Goal: Use online tool/utility: Utilize a website feature to perform a specific function

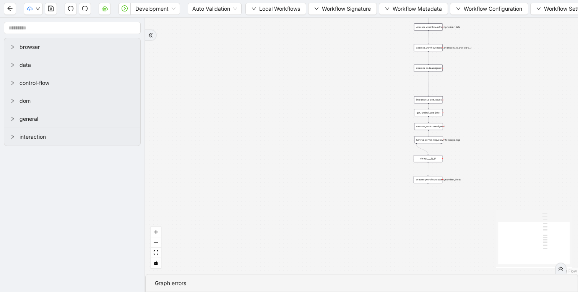
drag, startPoint x: 344, startPoint y: 206, endPoint x: 292, endPoint y: 267, distance: 80.5
click at [292, 266] on div "trigger execute_workflow:extract_member_data execute_workflow:remove_duplicate_…" at bounding box center [361, 146] width 433 height 256
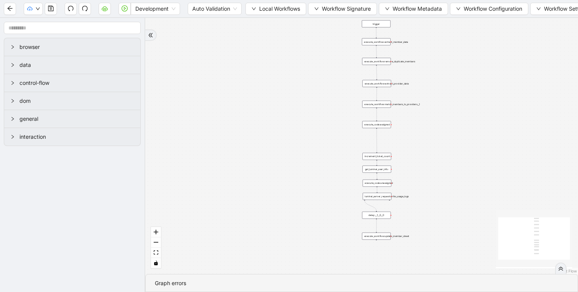
drag, startPoint x: 269, startPoint y: 123, endPoint x: 209, endPoint y: 177, distance: 80.3
click at [209, 177] on div "trigger execute_workflow:extract_member_data execute_workflow:remove_duplicate_…" at bounding box center [361, 146] width 433 height 256
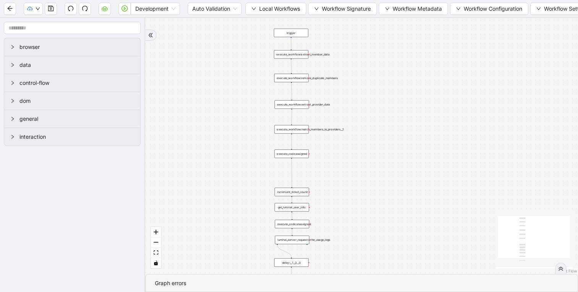
drag, startPoint x: 419, startPoint y: 155, endPoint x: 376, endPoint y: 102, distance: 67.7
click at [376, 102] on div "trigger execute_workflow:extract_member_data execute_workflow:remove_duplicate_…" at bounding box center [361, 146] width 433 height 256
click at [376, 104] on div "trigger execute_workflow:extract_member_data execute_workflow:remove_duplicate_…" at bounding box center [361, 146] width 433 height 256
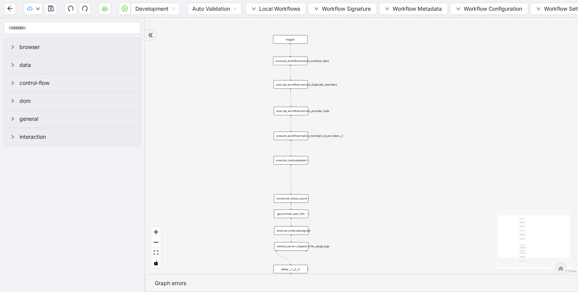
drag, startPoint x: 376, startPoint y: 104, endPoint x: 377, endPoint y: 122, distance: 17.2
click at [377, 122] on div "trigger execute_workflow:extract_member_data execute_workflow:remove_duplicate_…" at bounding box center [361, 146] width 433 height 256
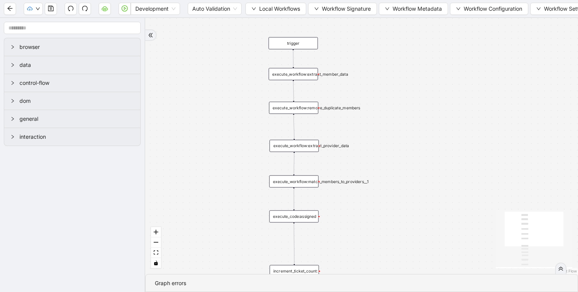
click at [303, 76] on div "execute_workflow:extract_member_data" at bounding box center [293, 74] width 49 height 12
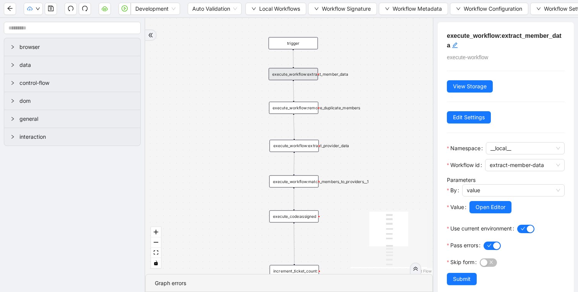
click at [224, 116] on div "trigger execute_workflow:extract_member_data execute_workflow:remove_duplicate_…" at bounding box center [288, 146] width 287 height 256
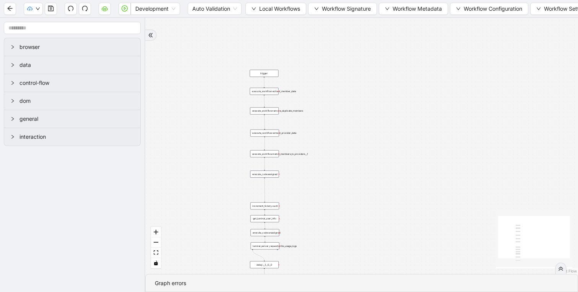
drag, startPoint x: 351, startPoint y: 97, endPoint x: 378, endPoint y: 81, distance: 31.6
click at [378, 81] on div "trigger execute_workflow:extract_member_data execute_workflow:remove_duplicate_…" at bounding box center [361, 146] width 433 height 256
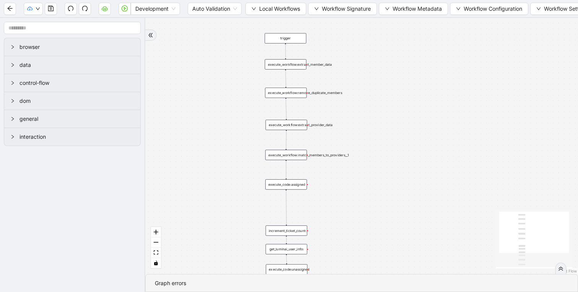
click at [300, 93] on div "execute_workflow:remove_duplicate_members" at bounding box center [286, 93] width 42 height 10
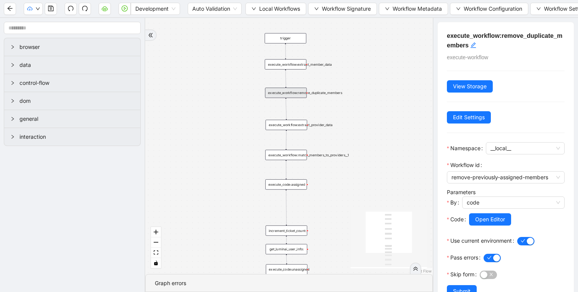
click at [210, 129] on div "trigger execute_workflow:extract_member_data execute_workflow:remove_duplicate_…" at bounding box center [288, 146] width 287 height 256
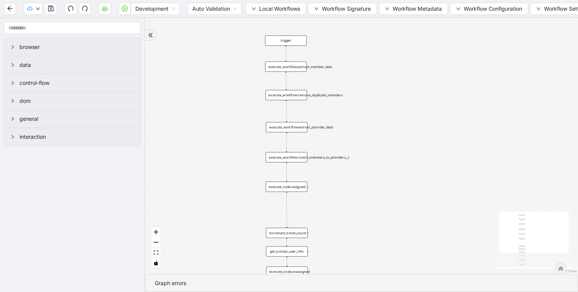
drag, startPoint x: 377, startPoint y: 108, endPoint x: 378, endPoint y: 115, distance: 6.9
click at [378, 115] on div "trigger execute_workflow:extract_member_data execute_workflow:remove_duplicate_…" at bounding box center [361, 146] width 433 height 256
drag, startPoint x: 401, startPoint y: 204, endPoint x: 400, endPoint y: 201, distance: 4.0
click at [400, 201] on div "trigger execute_workflow:extract_member_data execute_workflow:remove_duplicate_…" at bounding box center [361, 146] width 433 height 256
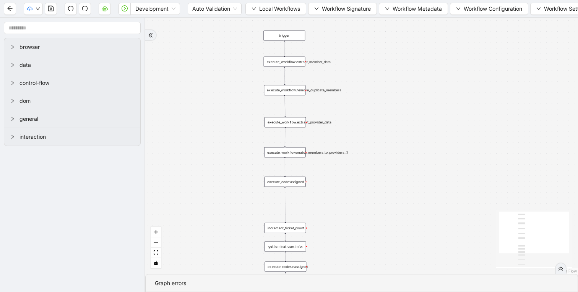
drag, startPoint x: 400, startPoint y: 201, endPoint x: 387, endPoint y: 154, distance: 48.7
click at [387, 154] on div "trigger execute_workflow:extract_member_data execute_workflow:remove_duplicate_…" at bounding box center [361, 146] width 433 height 256
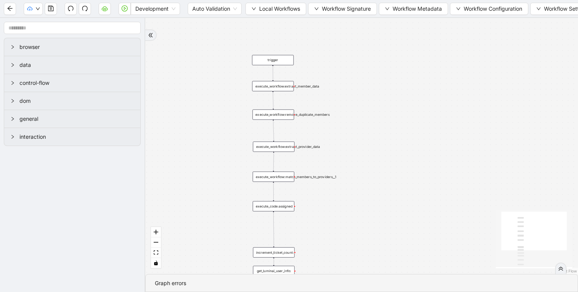
drag, startPoint x: 387, startPoint y: 154, endPoint x: 388, endPoint y: 220, distance: 66.1
click at [388, 220] on div "trigger execute_workflow:extract_member_data execute_workflow:remove_duplicate_…" at bounding box center [361, 146] width 433 height 256
click at [269, 147] on div "execute_workflow:extract_provider_data" at bounding box center [274, 147] width 42 height 10
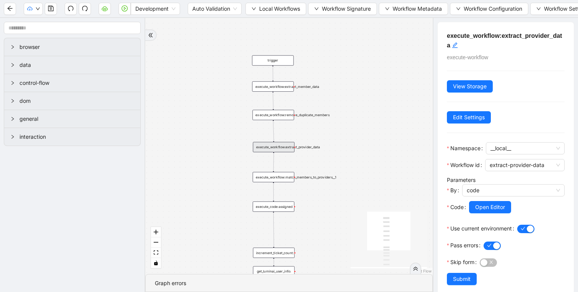
click at [229, 139] on div "trigger execute_workflow:extract_member_data execute_workflow:remove_duplicate_…" at bounding box center [288, 146] width 287 height 256
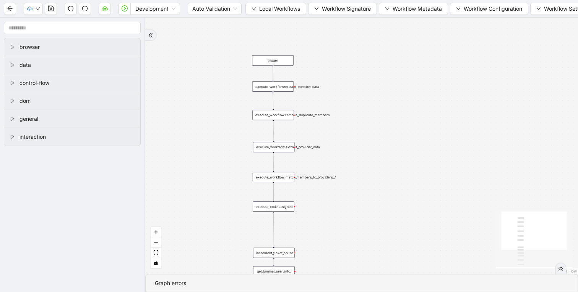
click at [425, 152] on div "trigger execute_workflow:extract_member_data execute_workflow:remove_duplicate_…" at bounding box center [361, 146] width 433 height 256
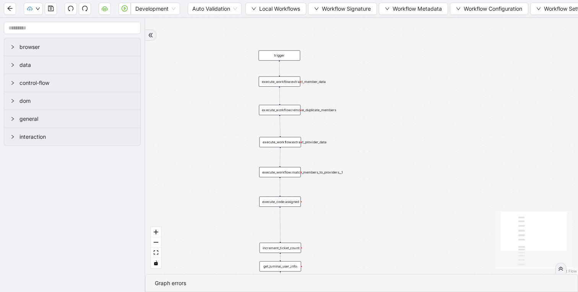
drag, startPoint x: 413, startPoint y: 178, endPoint x: 420, endPoint y: 173, distance: 8.2
click at [420, 173] on div "trigger execute_workflow:extract_member_data execute_workflow:remove_duplicate_…" at bounding box center [361, 146] width 433 height 256
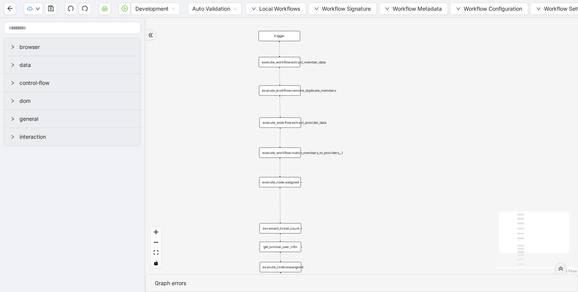
drag, startPoint x: 420, startPoint y: 173, endPoint x: 420, endPoint y: 128, distance: 45.9
click at [420, 128] on div "trigger execute_workflow:extract_member_data execute_workflow:remove_duplicate_…" at bounding box center [361, 146] width 433 height 256
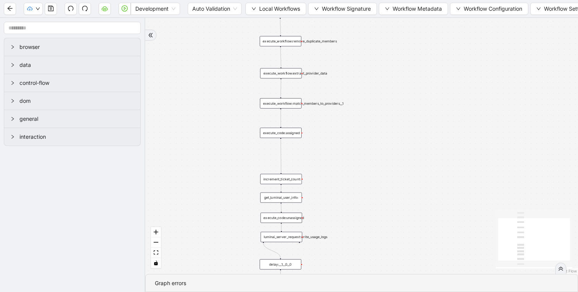
drag, startPoint x: 417, startPoint y: 188, endPoint x: 419, endPoint y: 124, distance: 63.4
click at [419, 123] on div "trigger execute_workflow:extract_member_data execute_workflow:remove_duplicate_…" at bounding box center [361, 146] width 433 height 256
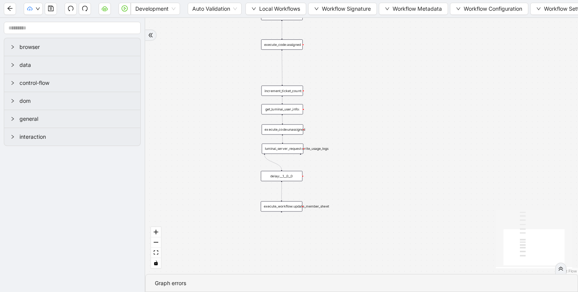
drag, startPoint x: 418, startPoint y: 157, endPoint x: 409, endPoint y: 284, distance: 126.4
click at [409, 283] on section "trigger execute_workflow:extract_member_data execute_workflow:remove_duplicate_…" at bounding box center [361, 155] width 433 height 274
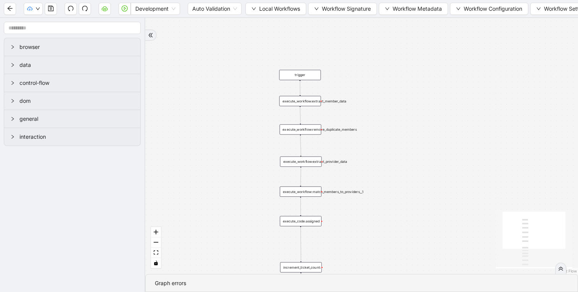
drag, startPoint x: 407, startPoint y: 236, endPoint x: 435, endPoint y: 241, distance: 28.5
click at [435, 241] on div "trigger execute_workflow:extract_member_data execute_workflow:remove_duplicate_…" at bounding box center [361, 146] width 433 height 256
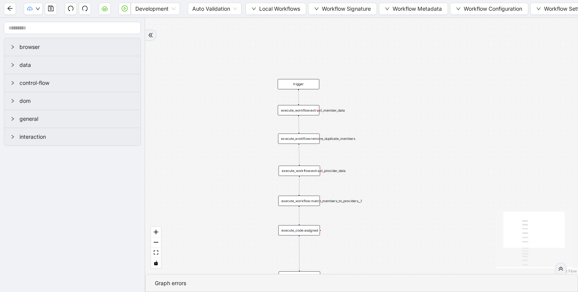
drag, startPoint x: 411, startPoint y: 249, endPoint x: 409, endPoint y: 261, distance: 12.8
click at [409, 258] on div "trigger execute_workflow:extract_member_data execute_workflow:remove_duplicate_…" at bounding box center [361, 146] width 433 height 256
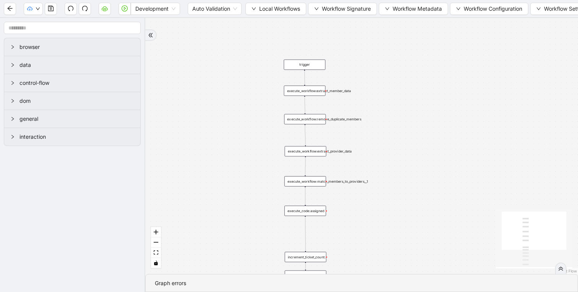
drag, startPoint x: 412, startPoint y: 242, endPoint x: 419, endPoint y: 217, distance: 25.9
click at [419, 217] on div "trigger execute_workflow:extract_member_data execute_workflow:remove_duplicate_…" at bounding box center [361, 146] width 433 height 256
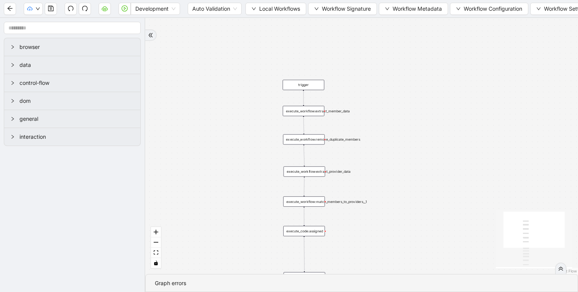
drag, startPoint x: 419, startPoint y: 217, endPoint x: 416, endPoint y: 241, distance: 23.8
click at [416, 241] on div "trigger execute_workflow:extract_member_data execute_workflow:remove_duplicate_…" at bounding box center [361, 146] width 433 height 256
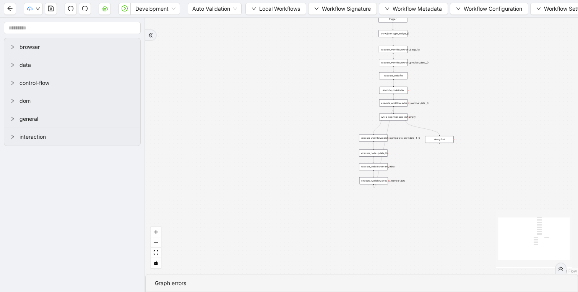
drag, startPoint x: 478, startPoint y: 182, endPoint x: 423, endPoint y: 260, distance: 95.2
click at [423, 260] on div "trigger execute_workflow:extract_member_data execute_workflow:extract_keep_list…" at bounding box center [361, 146] width 433 height 256
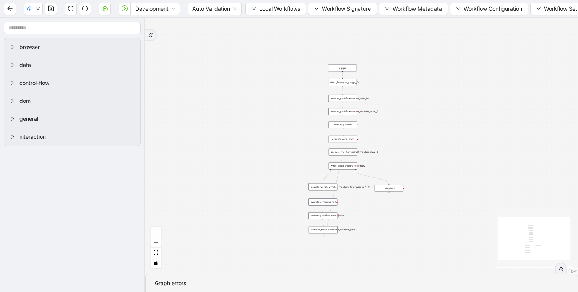
drag, startPoint x: 469, startPoint y: 186, endPoint x: 438, endPoint y: 191, distance: 31.3
click at [438, 191] on div "trigger execute_workflow:extract_member_data execute_workflow:extract_keep_list…" at bounding box center [361, 146] width 433 height 256
click at [533, 104] on div "trigger execute_workflow:extract_member_data execute_workflow:extract_keep_list…" at bounding box center [361, 146] width 433 height 256
click at [495, 11] on span "Workflow Configuration" at bounding box center [492, 9] width 58 height 8
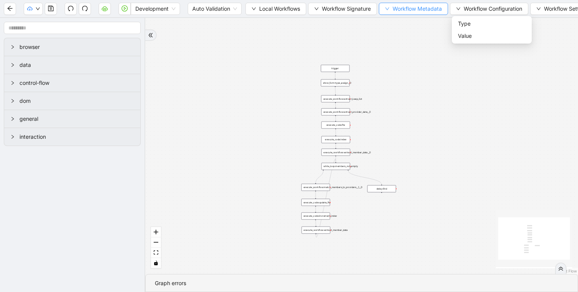
click at [415, 11] on span "Workflow Metadata" at bounding box center [416, 9] width 49 height 8
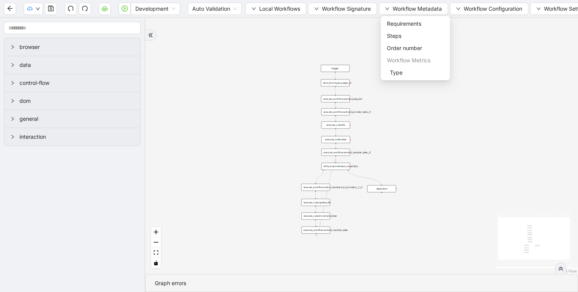
click at [499, 55] on div "trigger execute_workflow:extract_member_data execute_workflow:extract_keep_list…" at bounding box center [361, 146] width 433 height 256
click at [496, 62] on div "trigger execute_workflow:extract_member_data execute_workflow:extract_keep_list…" at bounding box center [361, 146] width 433 height 256
click at [198, 51] on div "trigger execute_workflow:extract_member_data execute_workflow:extract_keep_list…" at bounding box center [361, 146] width 433 height 256
click at [486, 138] on div "trigger execute_workflow:extract_member_data execute_workflow:extract_keep_list…" at bounding box center [361, 146] width 433 height 256
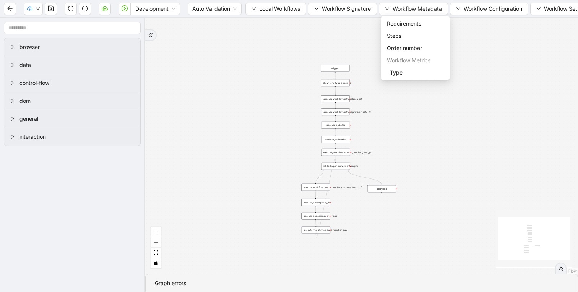
click at [481, 130] on div "trigger execute_workflow:extract_member_data execute_workflow:extract_keep_list…" at bounding box center [361, 146] width 433 height 256
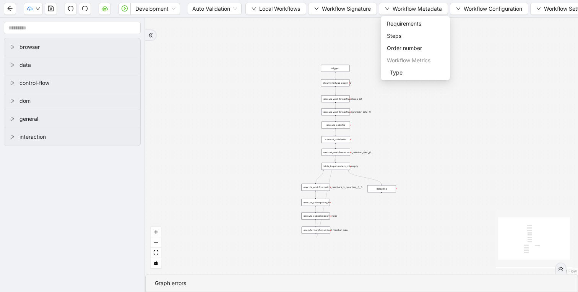
click at [411, 101] on div "trigger execute_workflow:extract_member_data execute_workflow:extract_keep_list…" at bounding box center [361, 146] width 433 height 256
click at [427, 149] on div "trigger execute_workflow:extract_member_data execute_workflow:extract_keep_list…" at bounding box center [361, 146] width 433 height 256
drag, startPoint x: 427, startPoint y: 149, endPoint x: 399, endPoint y: 149, distance: 28.3
click at [399, 149] on div "trigger execute_workflow:extract_member_data execute_workflow:extract_keep_list…" at bounding box center [361, 146] width 433 height 256
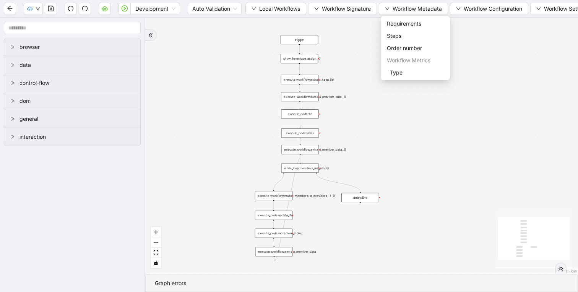
drag, startPoint x: 400, startPoint y: 157, endPoint x: 394, endPoint y: 137, distance: 20.4
click at [394, 137] on div "trigger execute_workflow:extract_member_data execute_workflow:extract_keep_list…" at bounding box center [361, 146] width 433 height 256
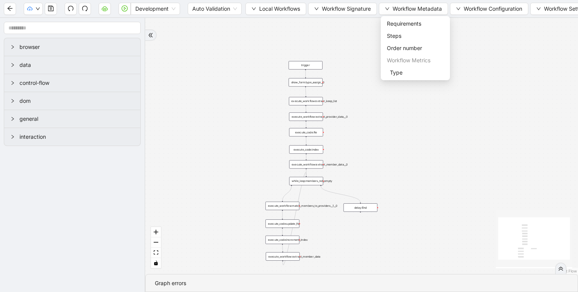
drag, startPoint x: 394, startPoint y: 137, endPoint x: 393, endPoint y: 165, distance: 27.5
click at [394, 164] on div "trigger execute_workflow:extract_member_data execute_workflow:extract_keep_list…" at bounding box center [361, 146] width 433 height 256
click at [393, 162] on div "trigger execute_workflow:extract_member_data execute_workflow:extract_keep_list…" at bounding box center [361, 146] width 433 height 256
click at [312, 86] on div "show_form:type_assign__0" at bounding box center [305, 83] width 34 height 8
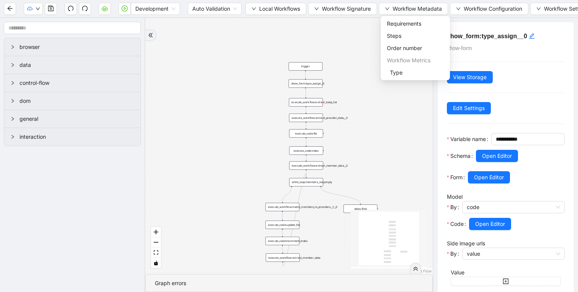
click at [309, 104] on div "execute_workflow:extract_keep_list" at bounding box center [306, 102] width 34 height 8
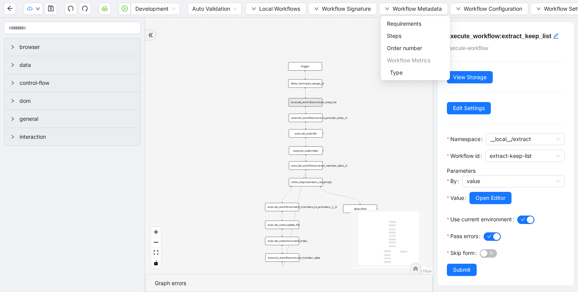
click at [261, 112] on div "trigger execute_workflow:extract_member_data execute_workflow:extract_keep_list…" at bounding box center [288, 146] width 287 height 256
click at [380, 163] on div "trigger execute_workflow:extract_member_data execute_workflow:extract_keep_list…" at bounding box center [288, 146] width 287 height 256
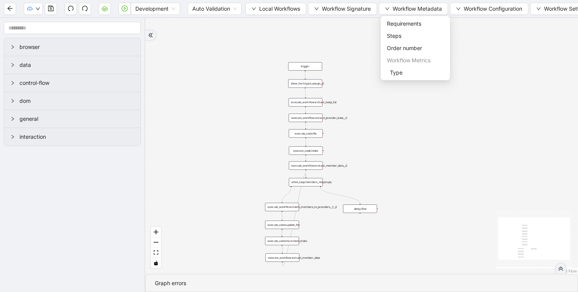
click at [312, 103] on div "execute_workflow:extract_keep_list" at bounding box center [305, 102] width 34 height 8
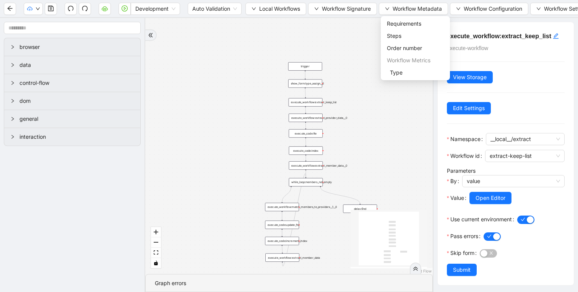
click at [310, 118] on div "execute_workflow:extract_provider_data__0" at bounding box center [305, 117] width 34 height 8
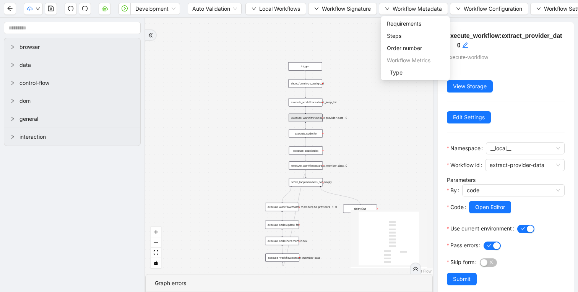
click at [381, 168] on div "trigger execute_workflow:extract_member_data execute_workflow:extract_keep_list…" at bounding box center [288, 146] width 287 height 256
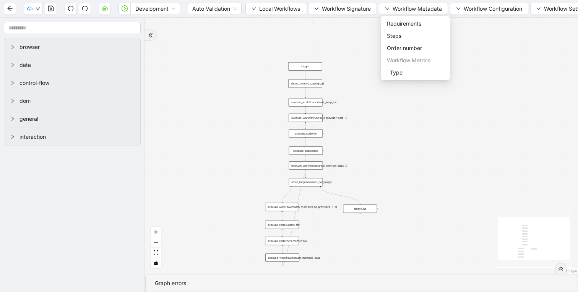
click at [381, 168] on div "trigger execute_workflow:extract_member_data execute_workflow:extract_keep_list…" at bounding box center [361, 146] width 433 height 256
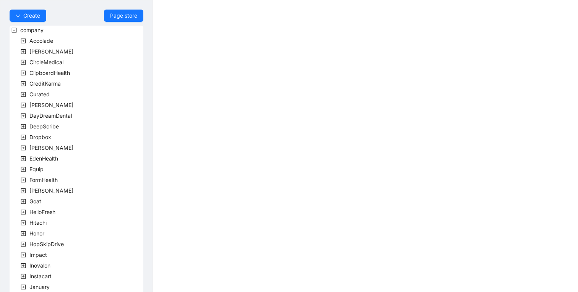
scroll to position [203, 0]
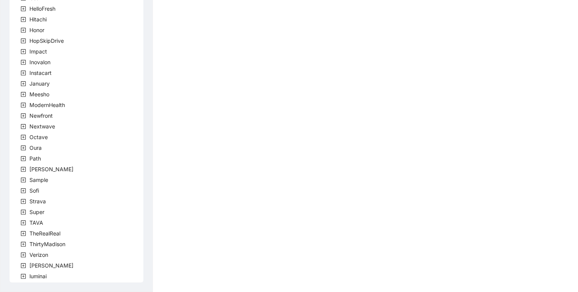
click at [23, 265] on icon "plus-square" at bounding box center [23, 265] width 5 height 5
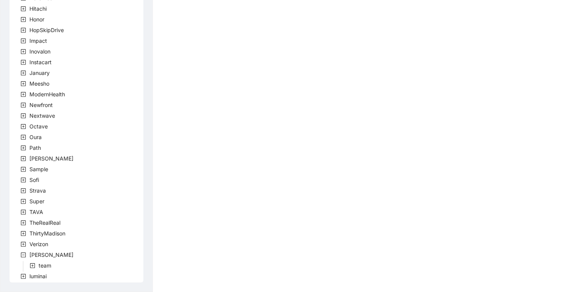
click at [31, 266] on icon "plus-square" at bounding box center [32, 265] width 5 height 5
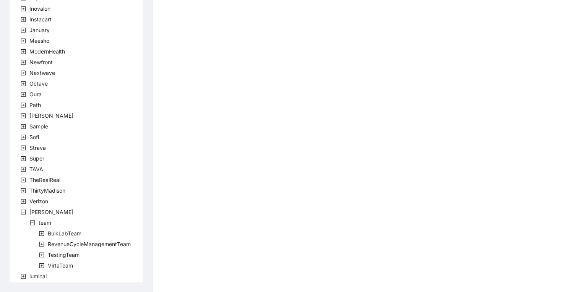
click at [44, 267] on icon "plus-square" at bounding box center [41, 265] width 5 height 5
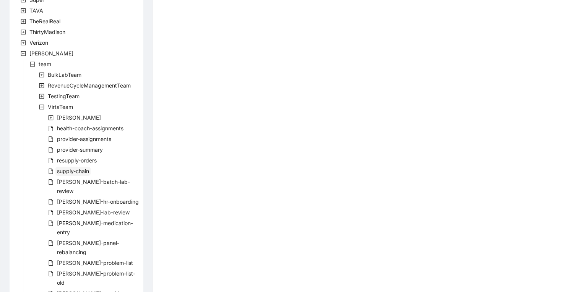
scroll to position [439, 0]
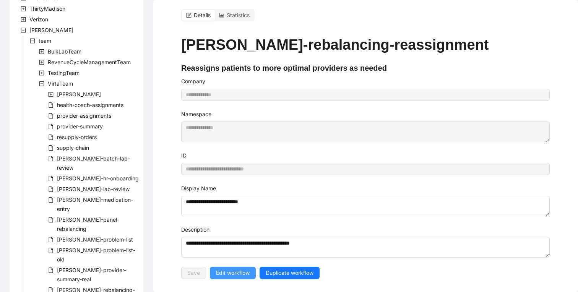
click at [243, 271] on span "Edit workflow" at bounding box center [233, 273] width 34 height 8
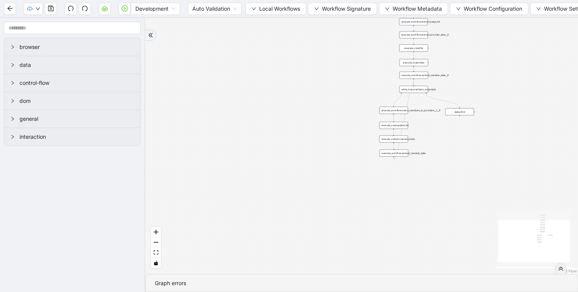
drag, startPoint x: 391, startPoint y: 188, endPoint x: 298, endPoint y: 227, distance: 101.4
click at [298, 227] on div "trigger execute_workflow:extract_member_data execute_workflow:extract_keep_list…" at bounding box center [361, 146] width 433 height 256
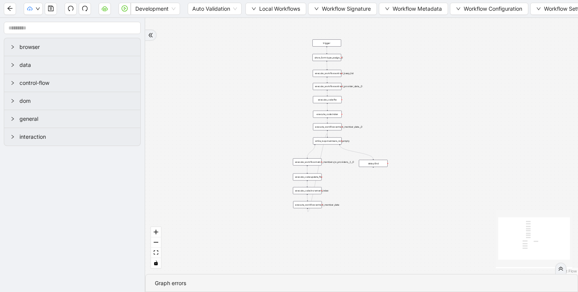
drag, startPoint x: 426, startPoint y: 180, endPoint x: 421, endPoint y: 209, distance: 28.6
click at [421, 209] on div "trigger execute_workflow:extract_member_data execute_workflow:extract_keep_list…" at bounding box center [361, 146] width 433 height 256
click at [6, 8] on button "button" at bounding box center [10, 9] width 12 height 12
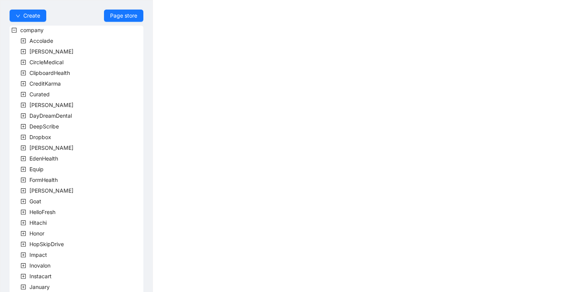
scroll to position [203, 0]
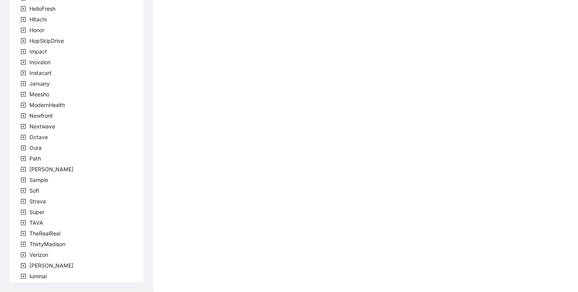
click at [22, 267] on icon "plus-square" at bounding box center [23, 265] width 5 height 5
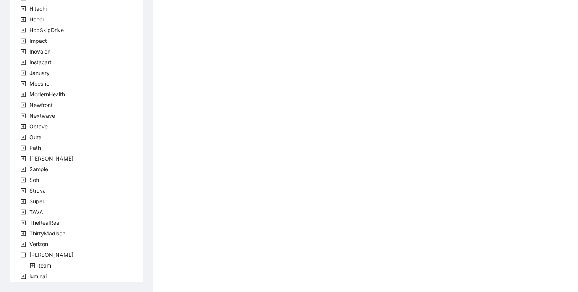
click at [33, 268] on icon "plus-square" at bounding box center [32, 265] width 5 height 5
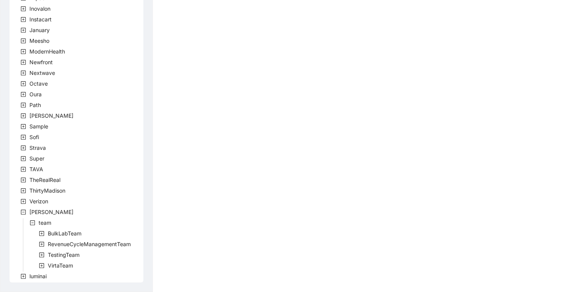
click at [42, 265] on icon "plus-square" at bounding box center [41, 265] width 5 height 5
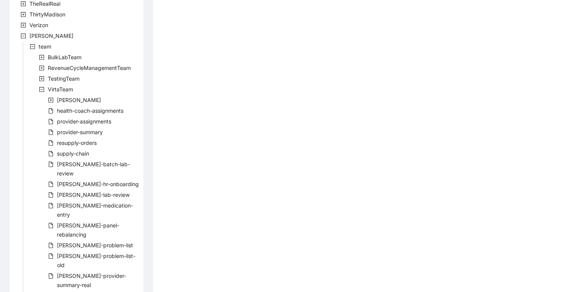
scroll to position [431, 0]
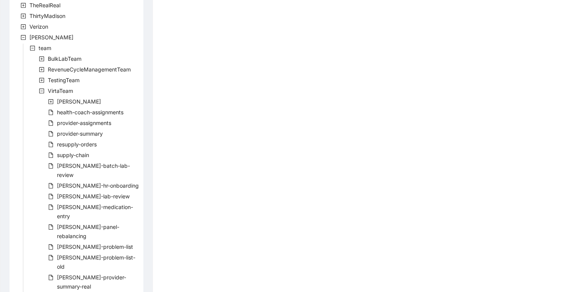
click at [51, 102] on icon "plus-square" at bounding box center [51, 101] width 2 height 2
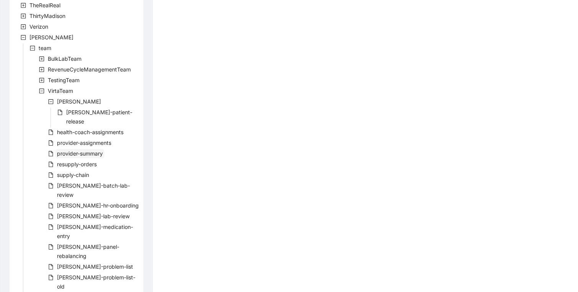
scroll to position [449, 0]
